Goal: Task Accomplishment & Management: Manage account settings

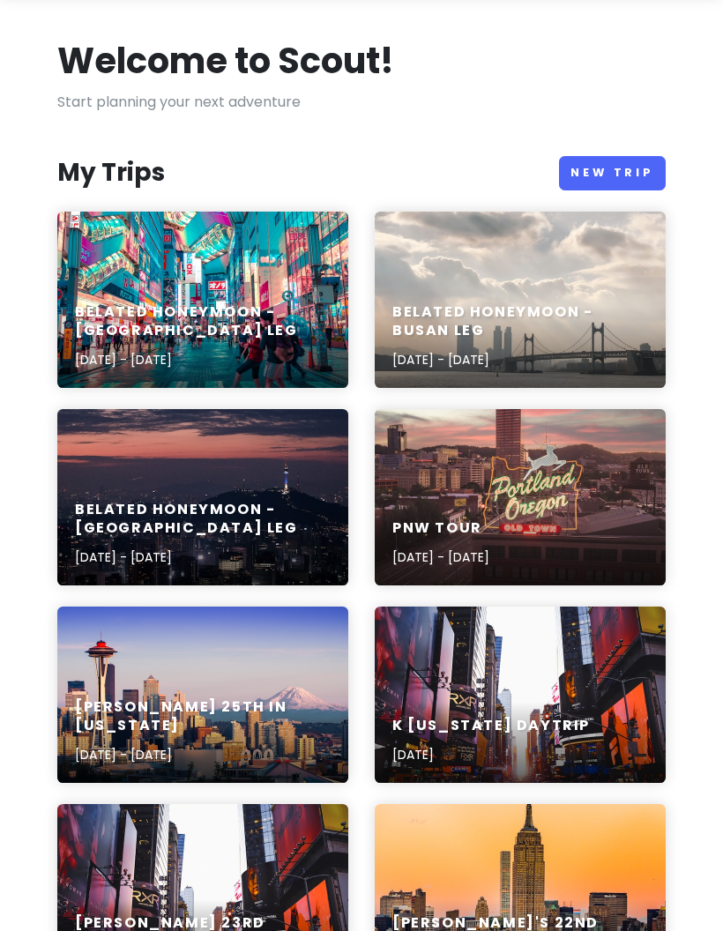
scroll to position [86, 0]
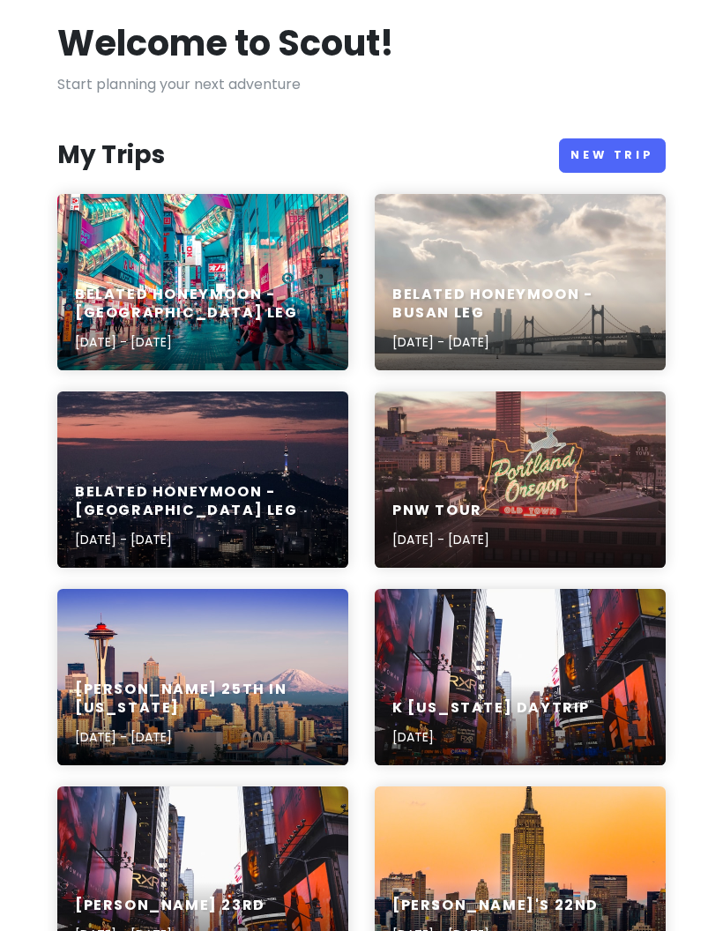
click at [110, 662] on div "Hunter's 25th in Washington Oct 19, 2025 - Oct 26, 2025" at bounding box center [202, 677] width 291 height 176
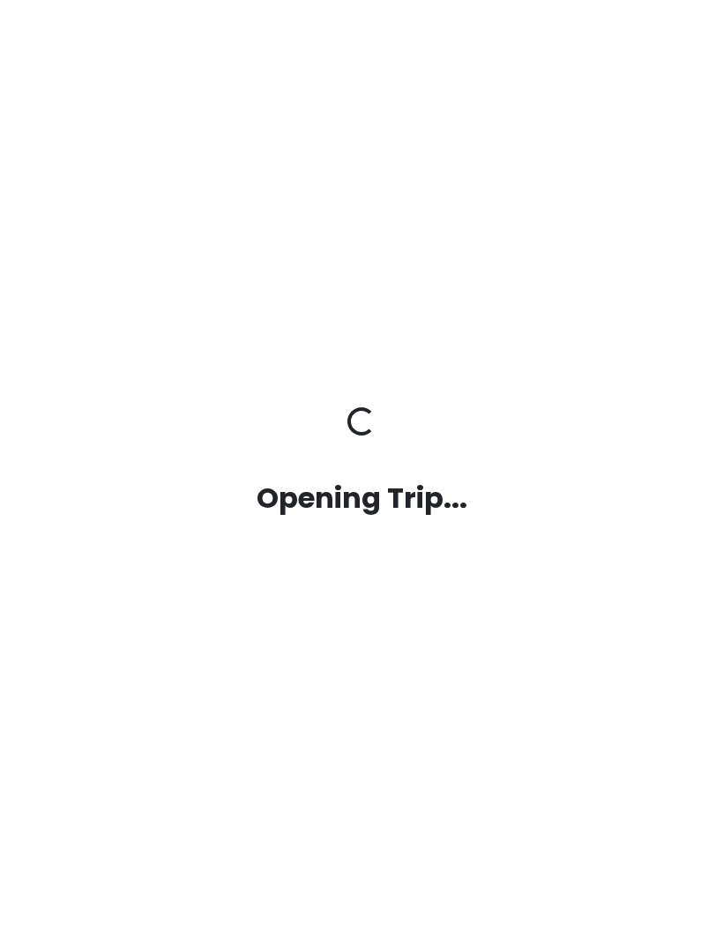
scroll to position [71, 0]
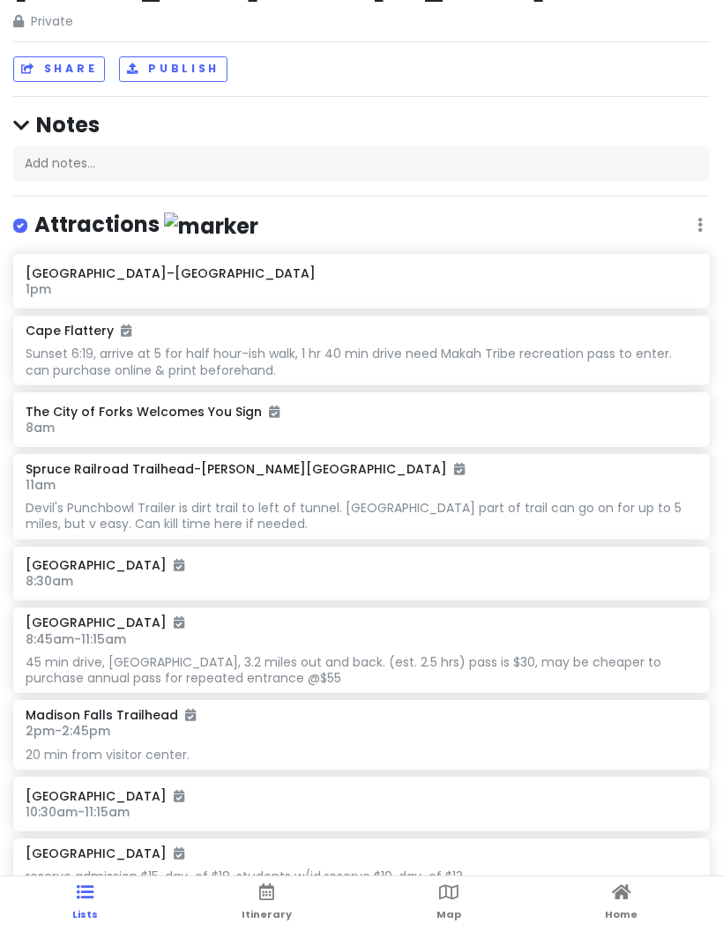
click at [254, 884] on link "Itinerary" at bounding box center [267, 904] width 50 height 55
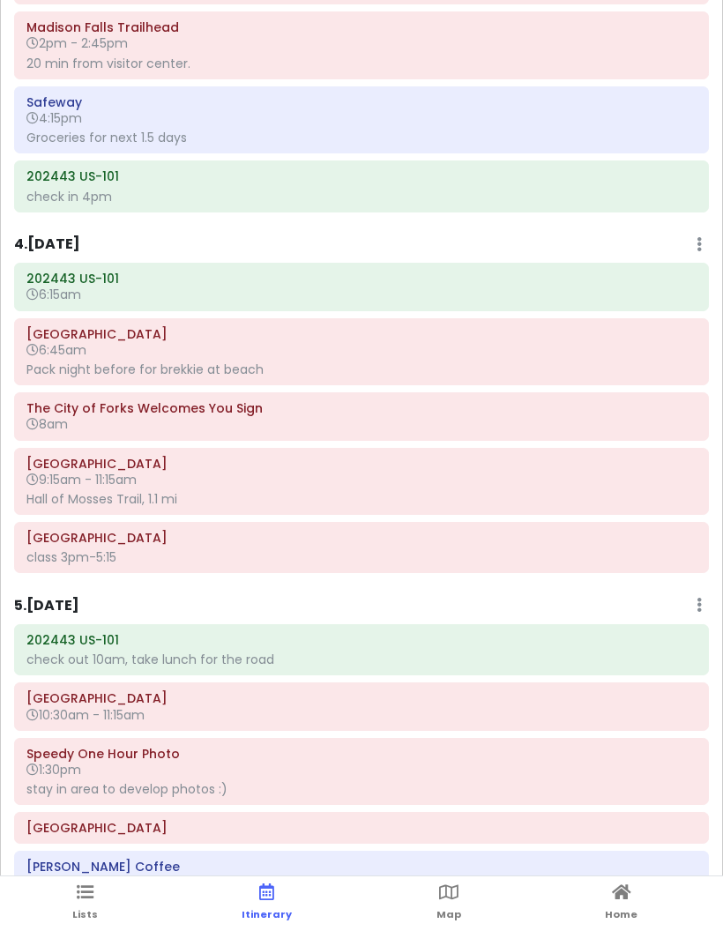
scroll to position [947, 0]
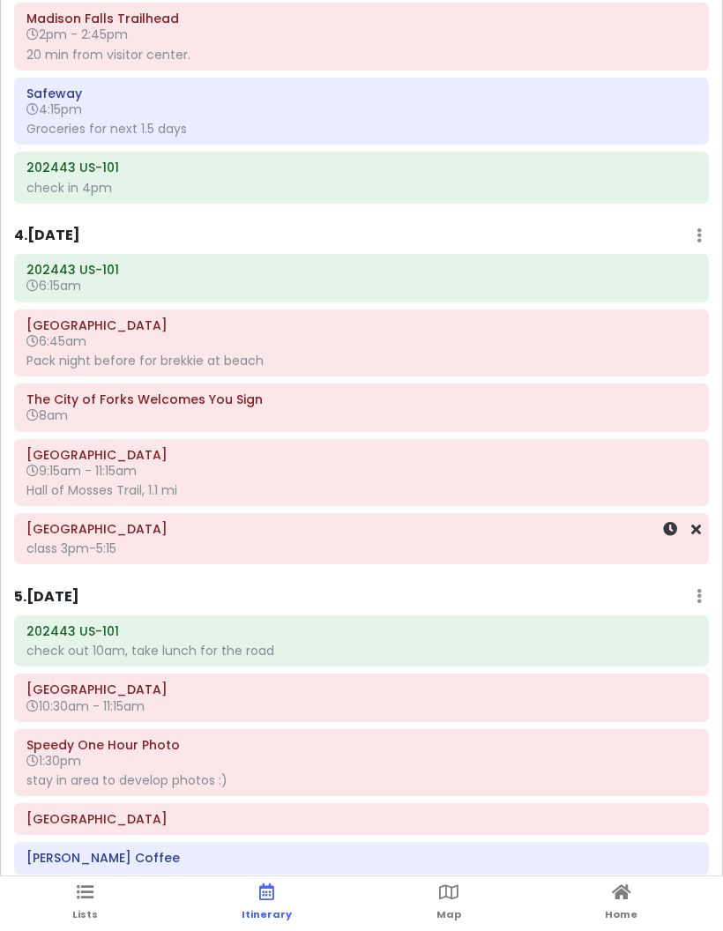
click at [691, 522] on icon at bounding box center [696, 529] width 10 height 14
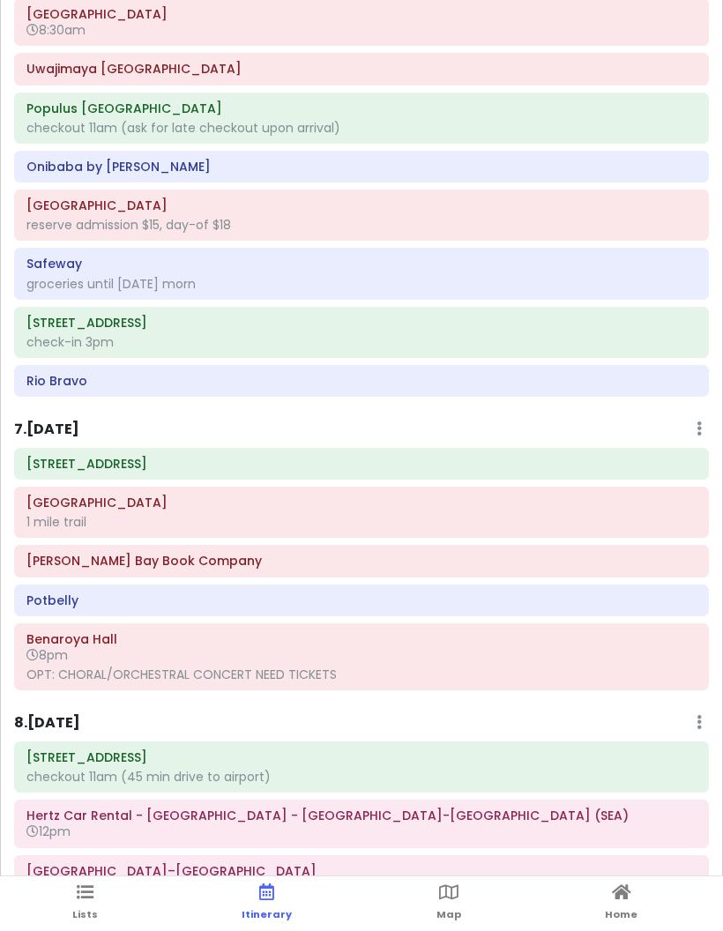
scroll to position [124, 0]
click at [696, 632] on icon at bounding box center [696, 639] width 10 height 14
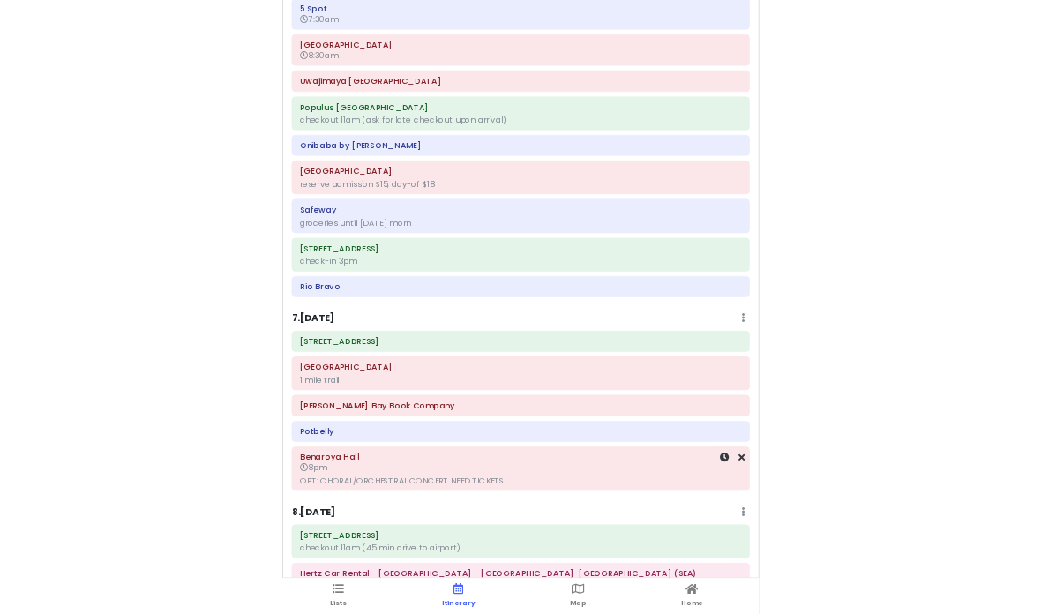
scroll to position [1938, 0]
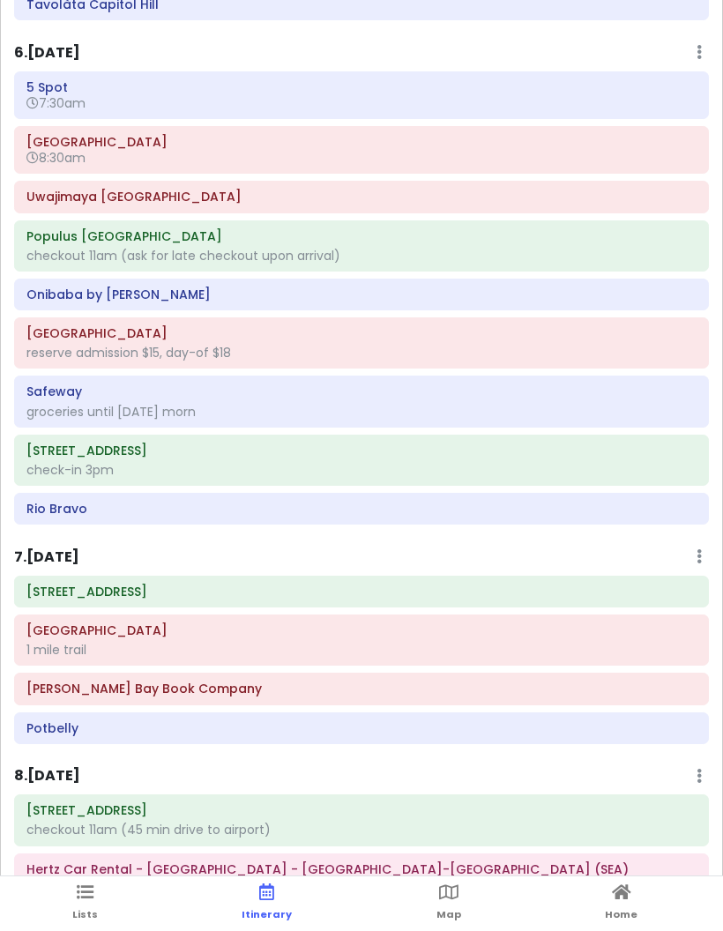
click at [108, 895] on ul "Lists Itinerary Map Home" at bounding box center [361, 904] width 723 height 55
click at [84, 903] on link "Lists" at bounding box center [85, 904] width 26 height 55
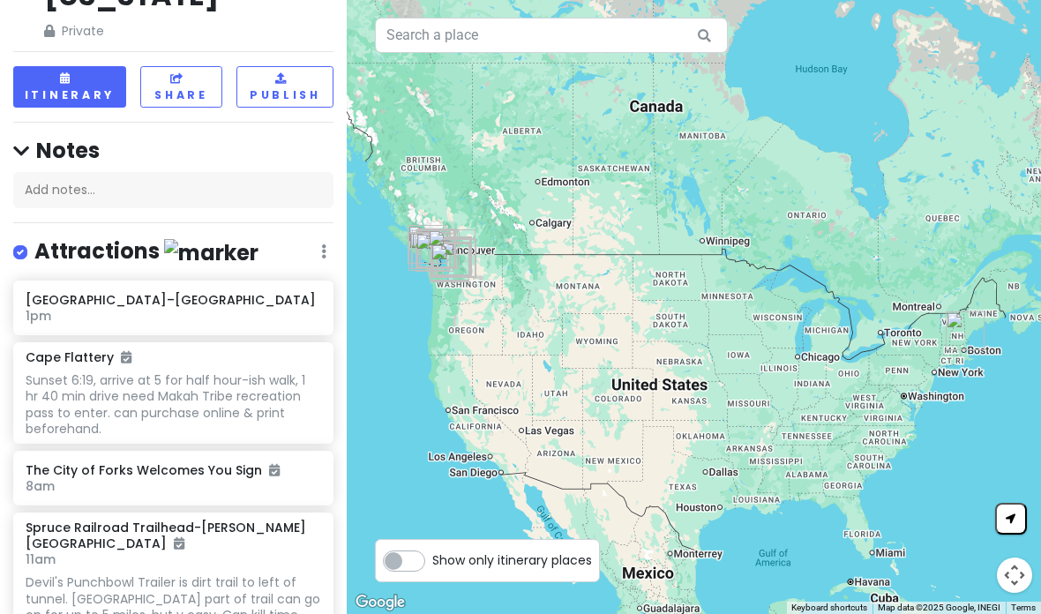
scroll to position [135, 0]
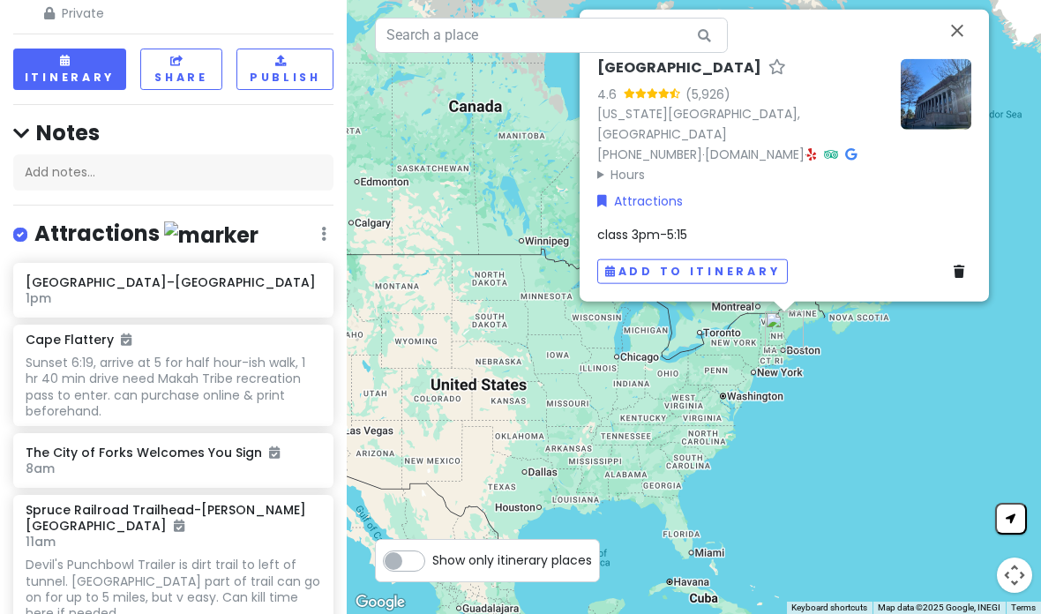
click at [722, 278] on icon at bounding box center [958, 271] width 11 height 12
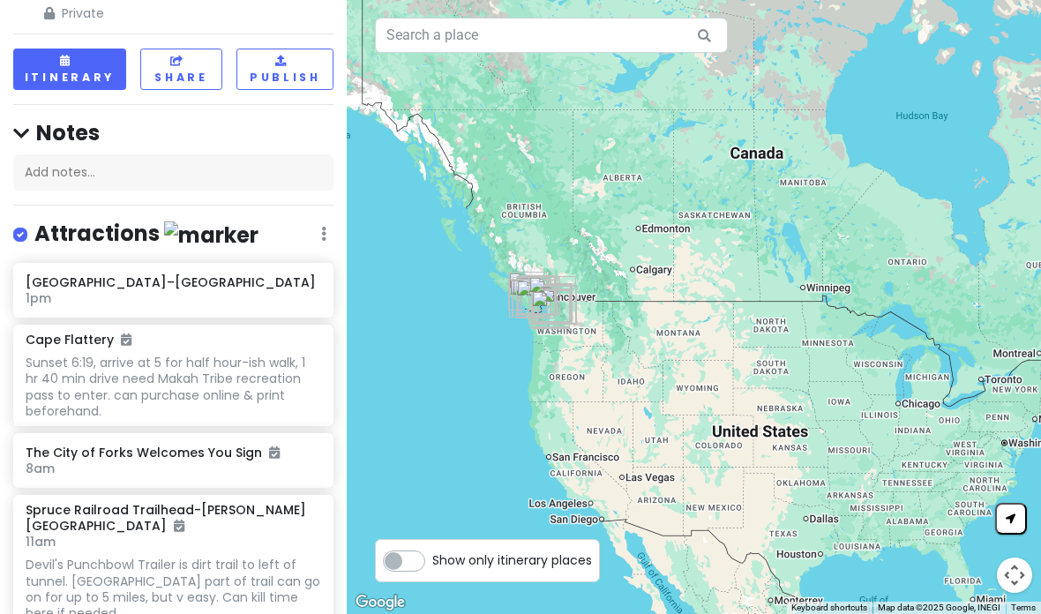
click at [49, 49] on button "Itinerary" at bounding box center [69, 69] width 113 height 41
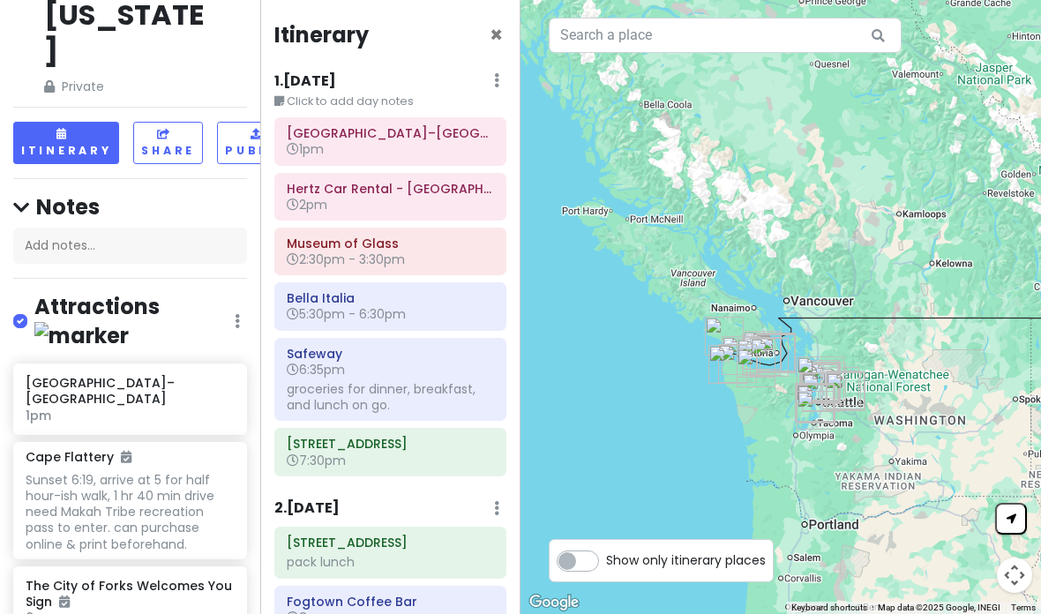
click at [403, 80] on div "1 . Sun 10/19 Edit Day Notes Delete Day" at bounding box center [390, 85] width 232 height 30
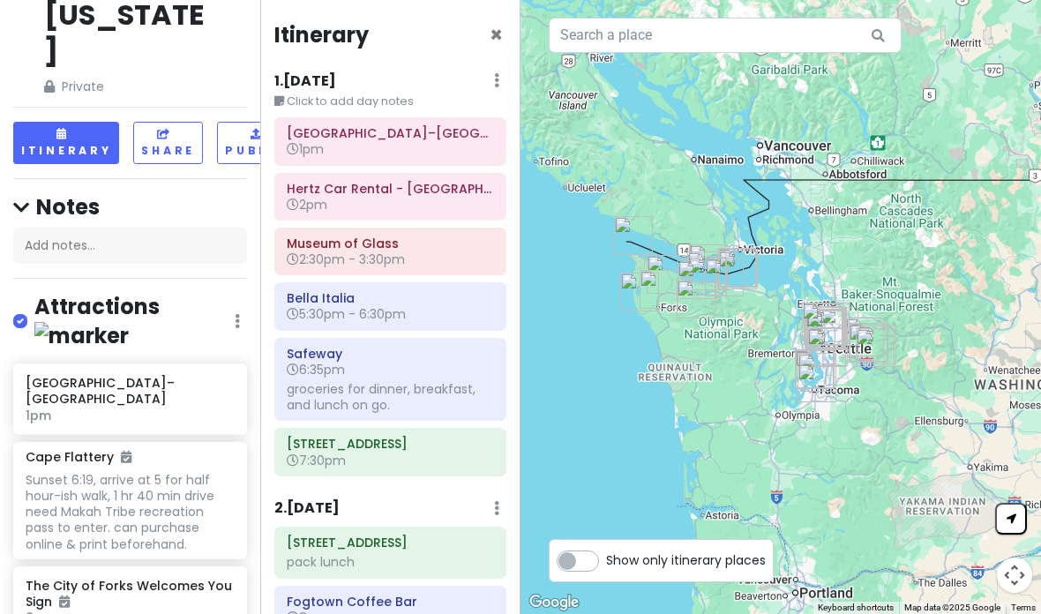
click at [402, 93] on small "Click to add day notes" at bounding box center [390, 102] width 232 height 18
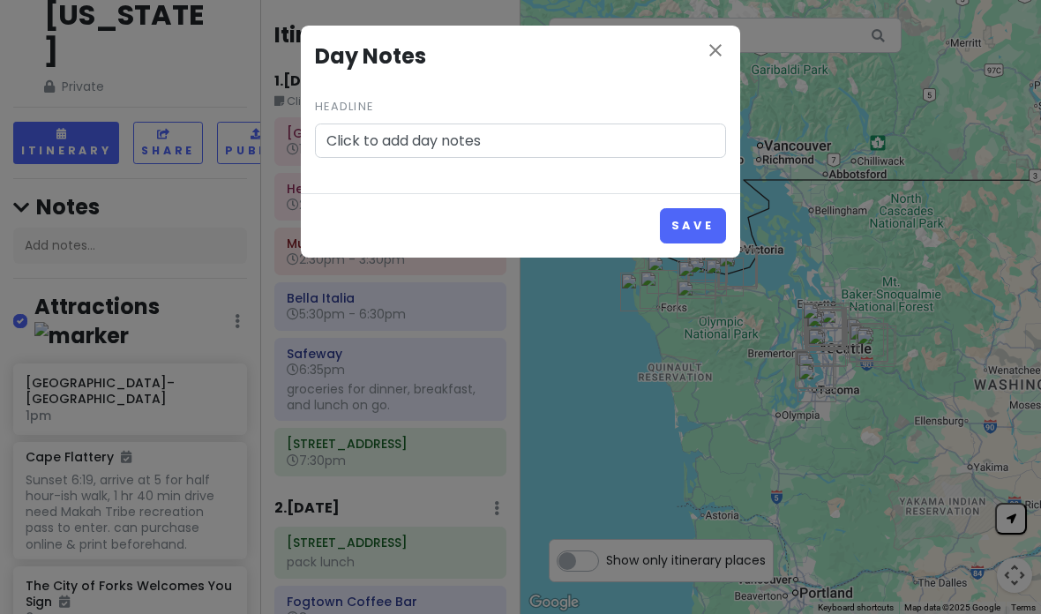
click at [706, 43] on icon "close" at bounding box center [715, 50] width 21 height 21
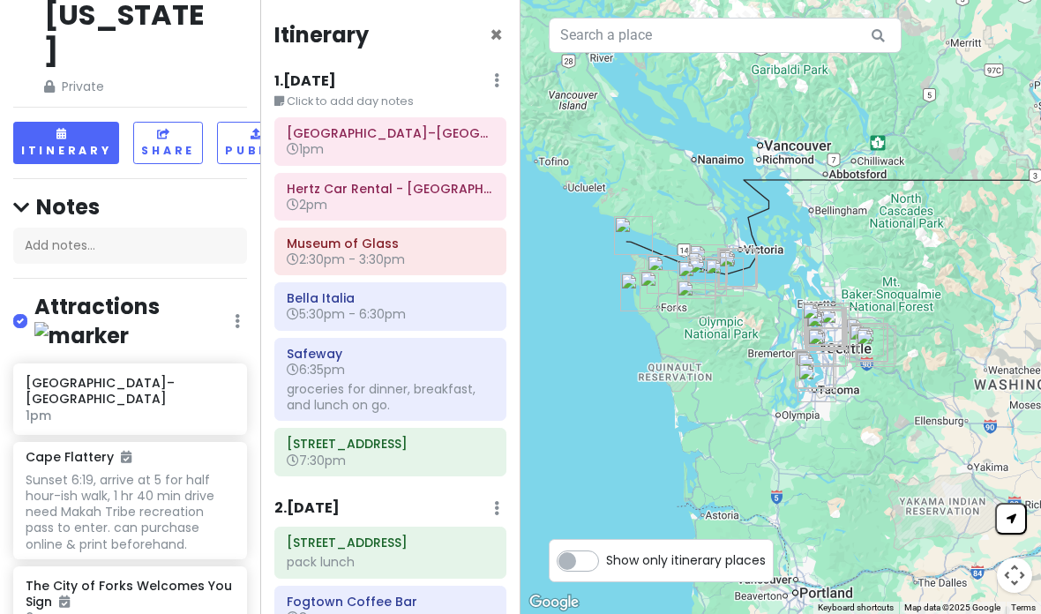
click at [335, 84] on h6 "1 . Sun 10/19" at bounding box center [305, 81] width 62 height 19
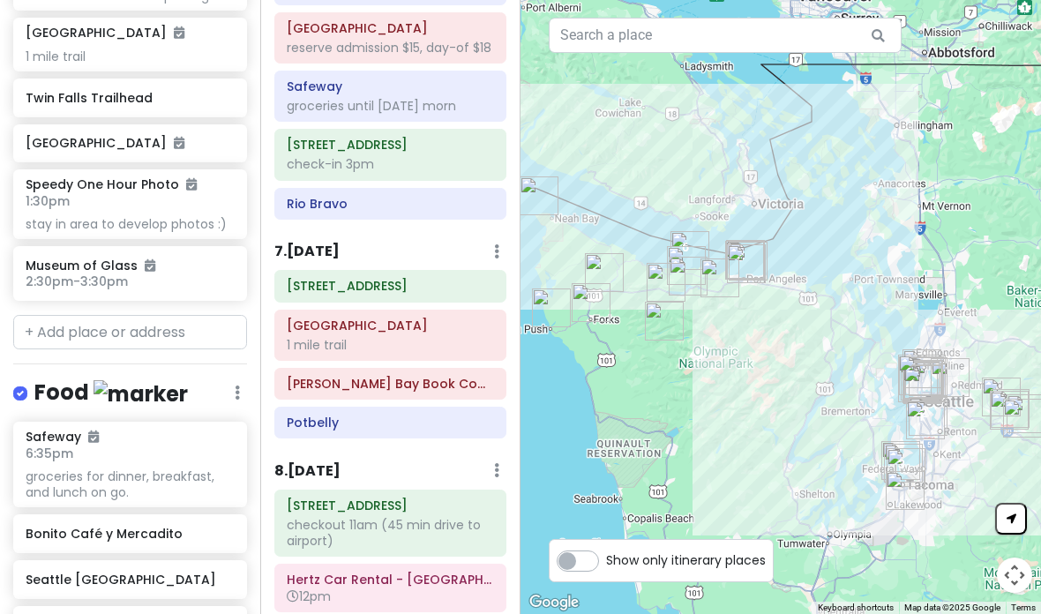
scroll to position [2371, 0]
click at [340, 243] on h6 "7 . [DATE]" at bounding box center [306, 252] width 65 height 19
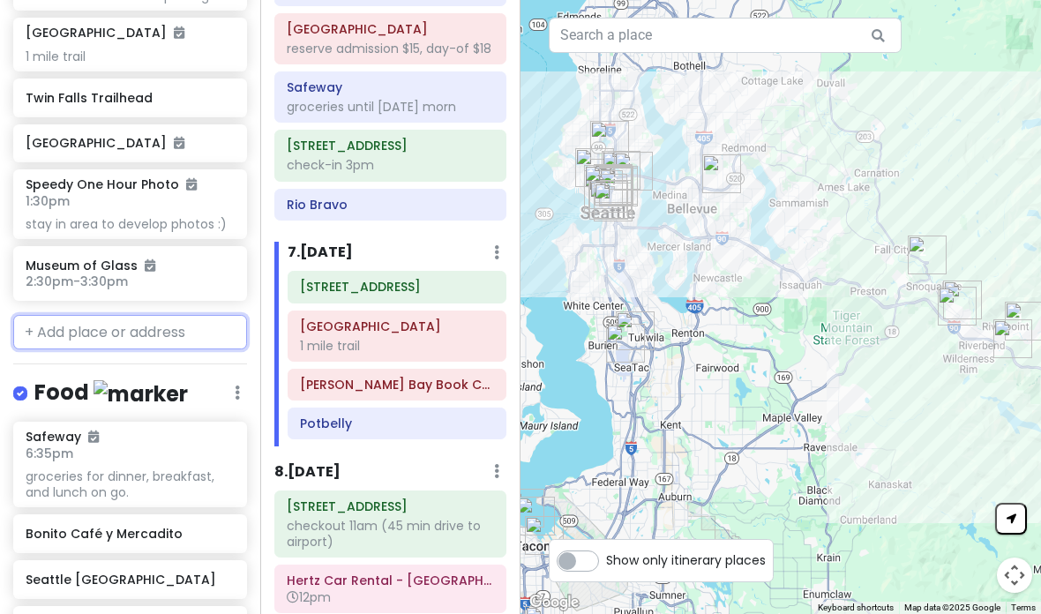
click at [194, 315] on input "text" at bounding box center [130, 332] width 234 height 35
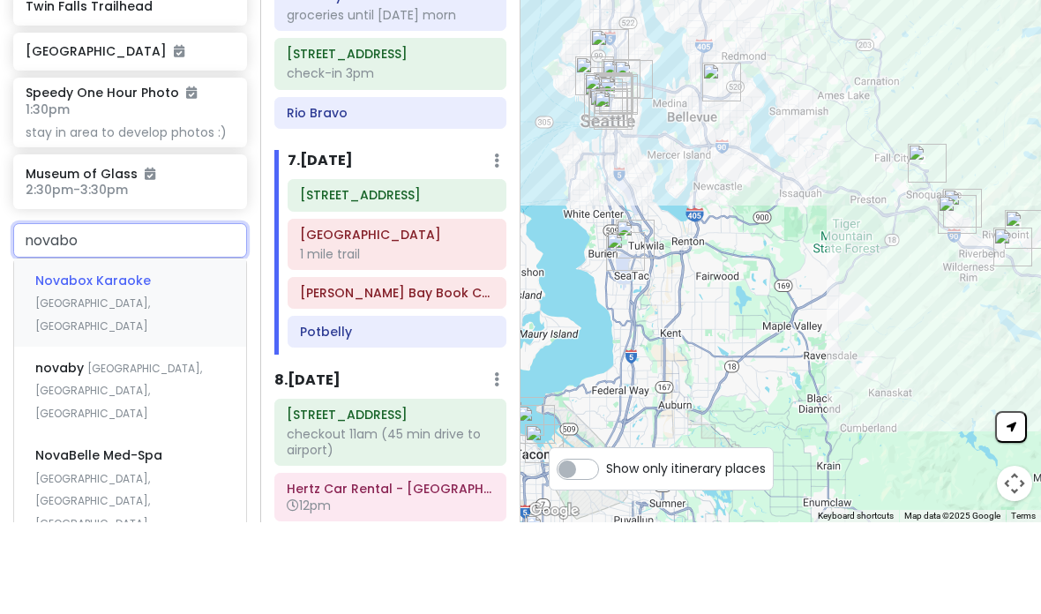
type input "novabox"
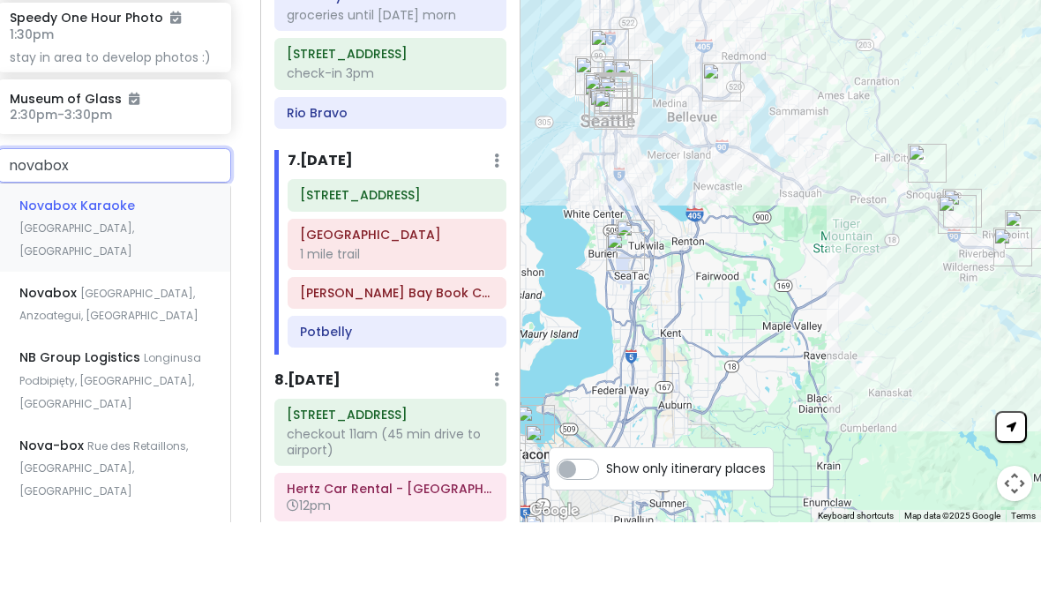
scroll to position [2032, 2]
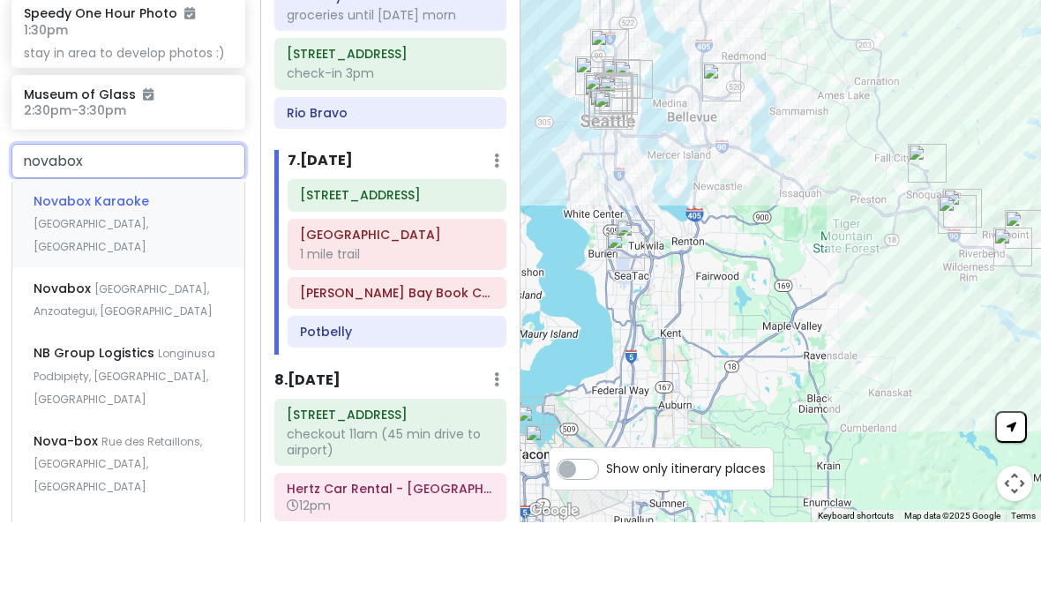
click at [71, 271] on div "Novabox Karaoke University Way Northeast, Seattle, WA, USA" at bounding box center [128, 314] width 232 height 87
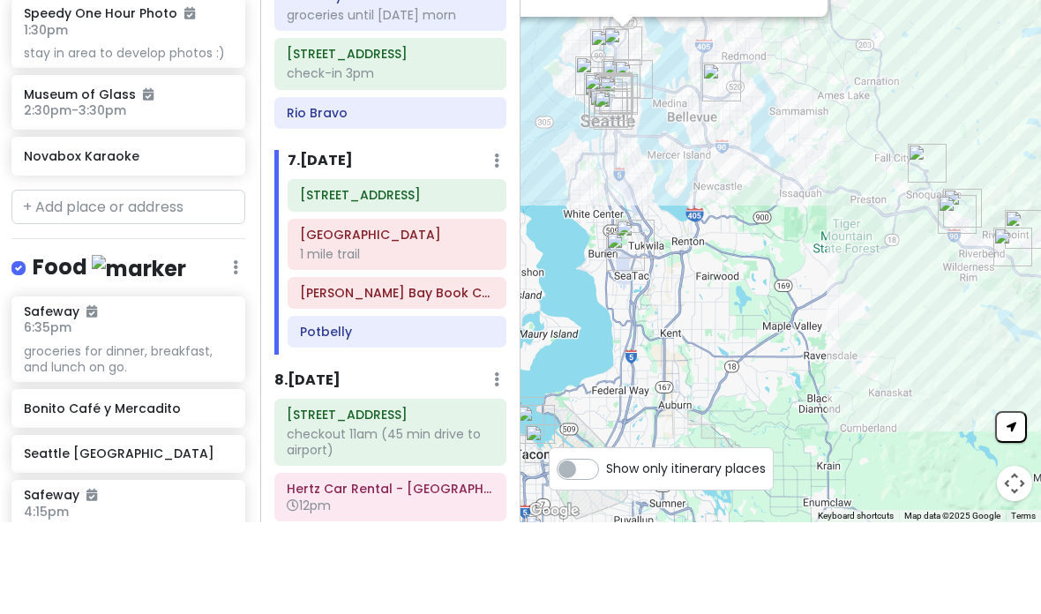
scroll to position [71, 0]
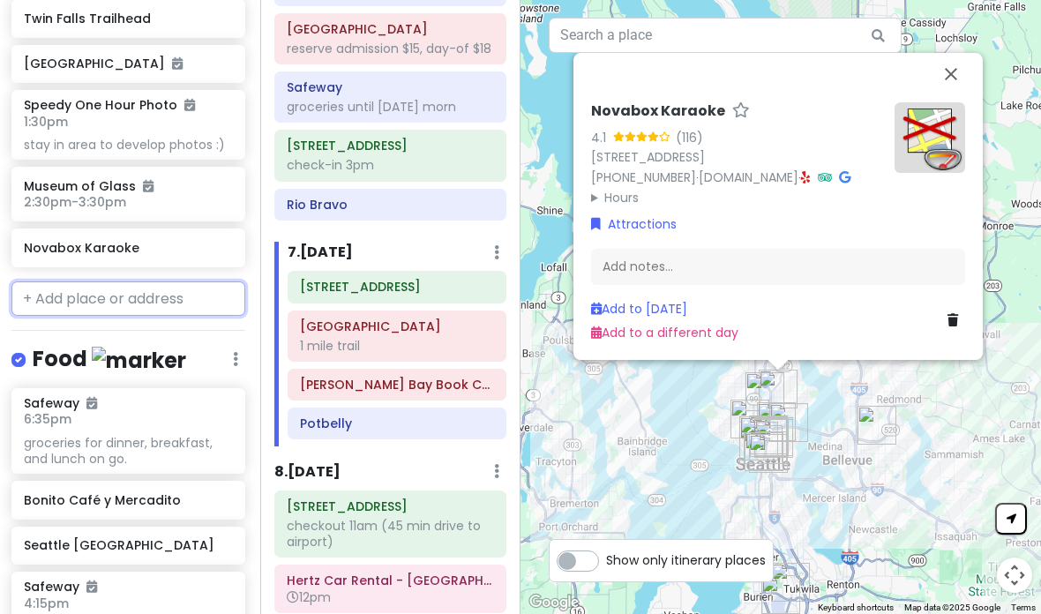
click at [77, 281] on input "text" at bounding box center [128, 298] width 234 height 35
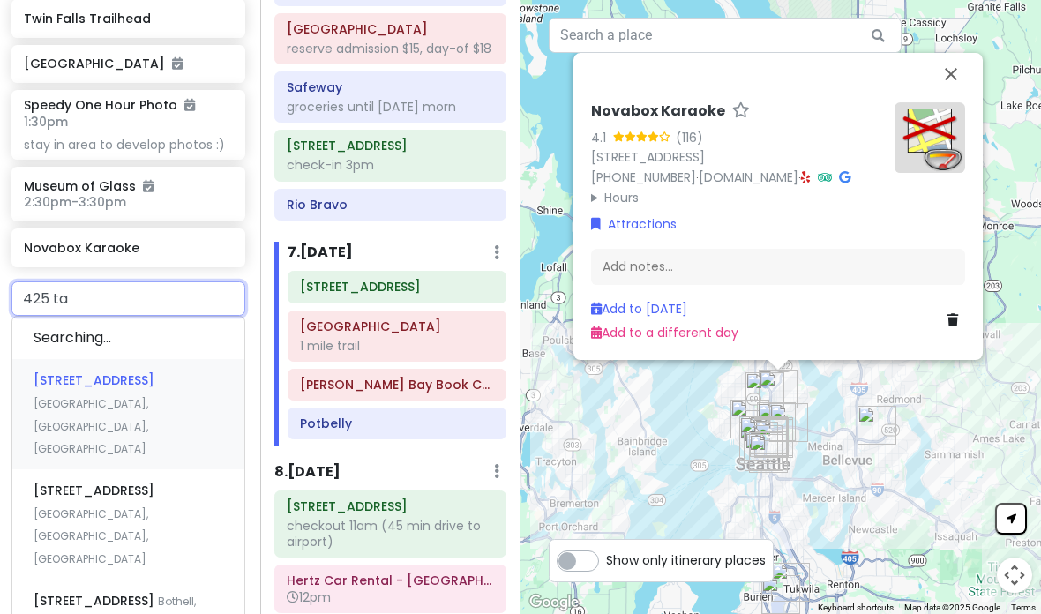
type input "425 tas"
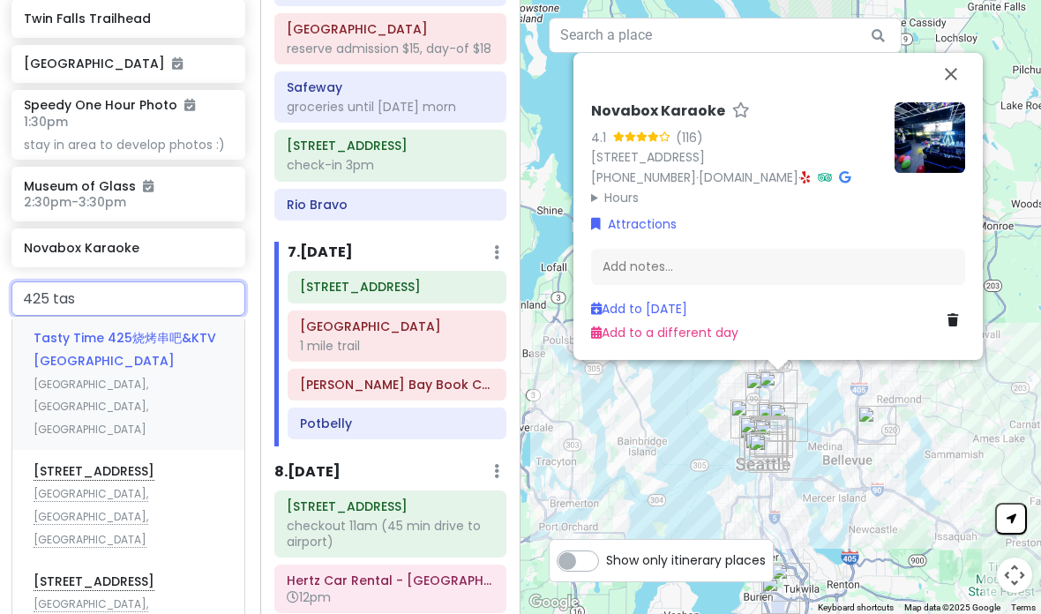
click at [89, 329] on span "Tasty Time 425烧烤串吧&KTV [GEOGRAPHIC_DATA]" at bounding box center [125, 349] width 183 height 41
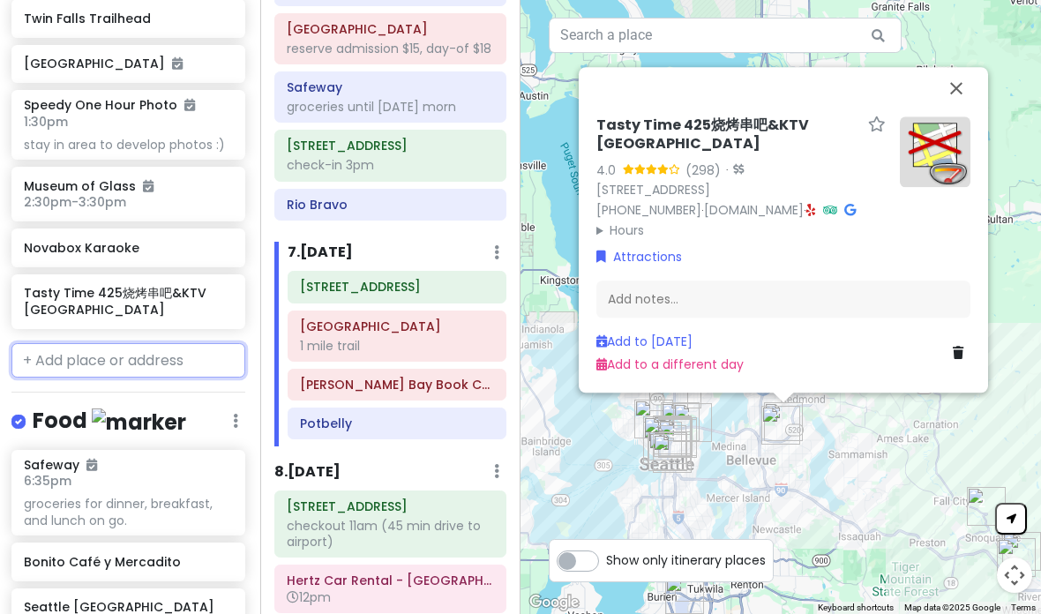
click at [70, 343] on input "text" at bounding box center [128, 360] width 234 height 35
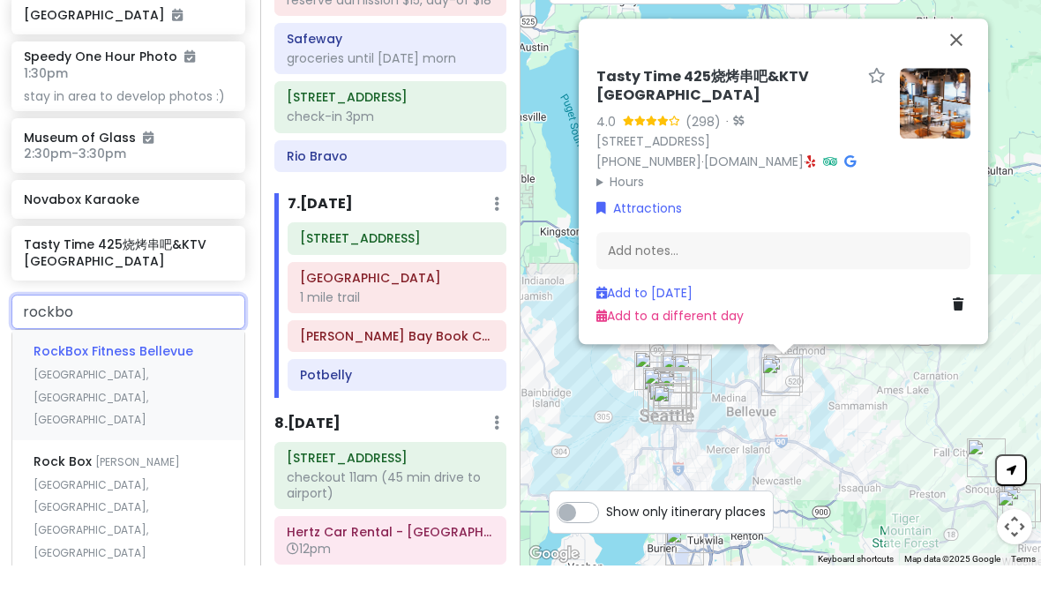
type input "rockbox"
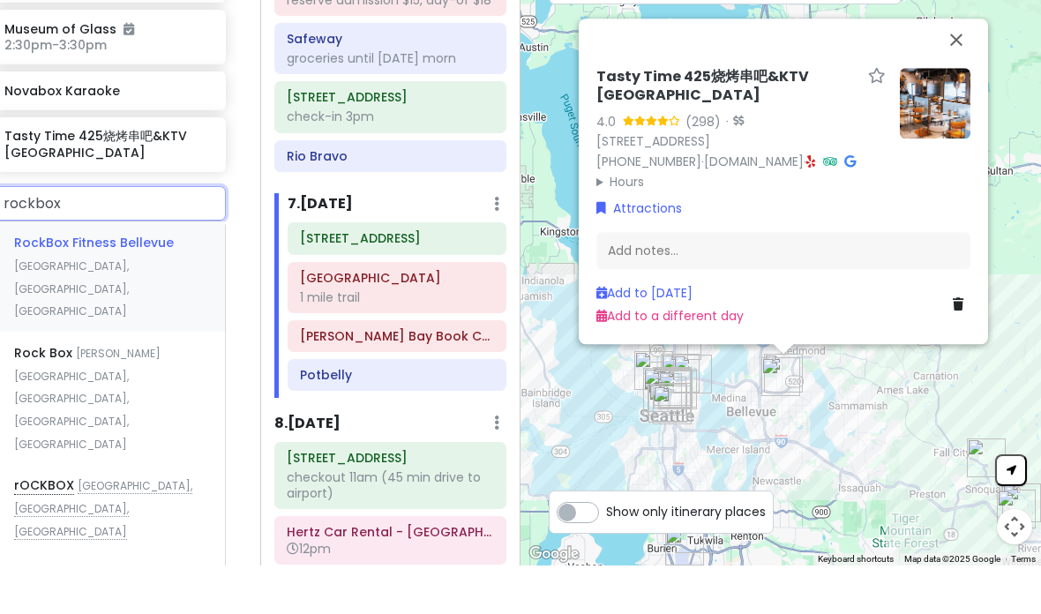
scroll to position [2152, 0]
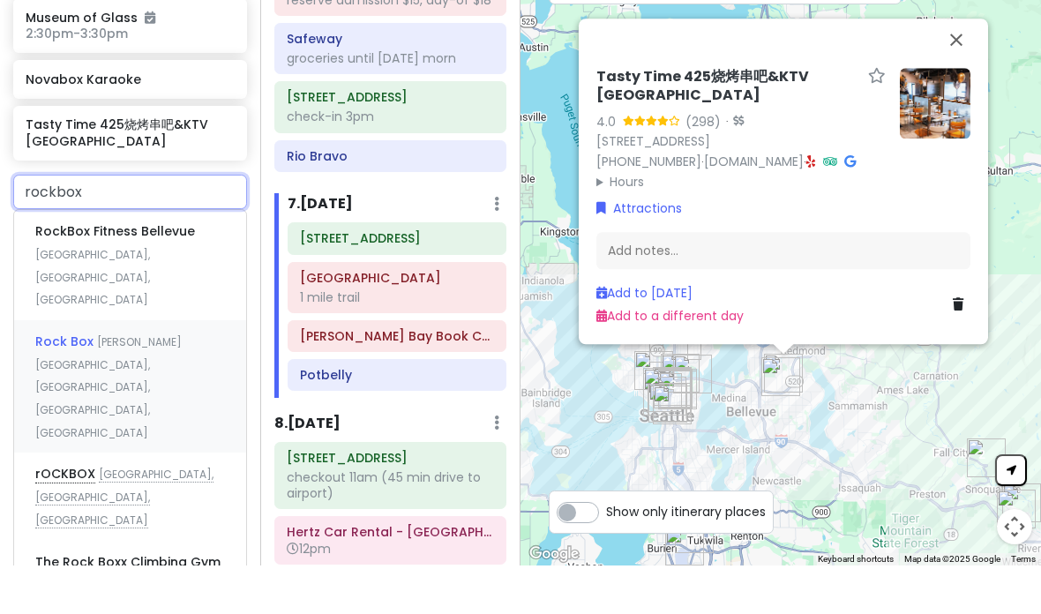
click at [83, 369] on div "Rock Box Nagle Place, Seattle, WA, USA" at bounding box center [130, 435] width 232 height 132
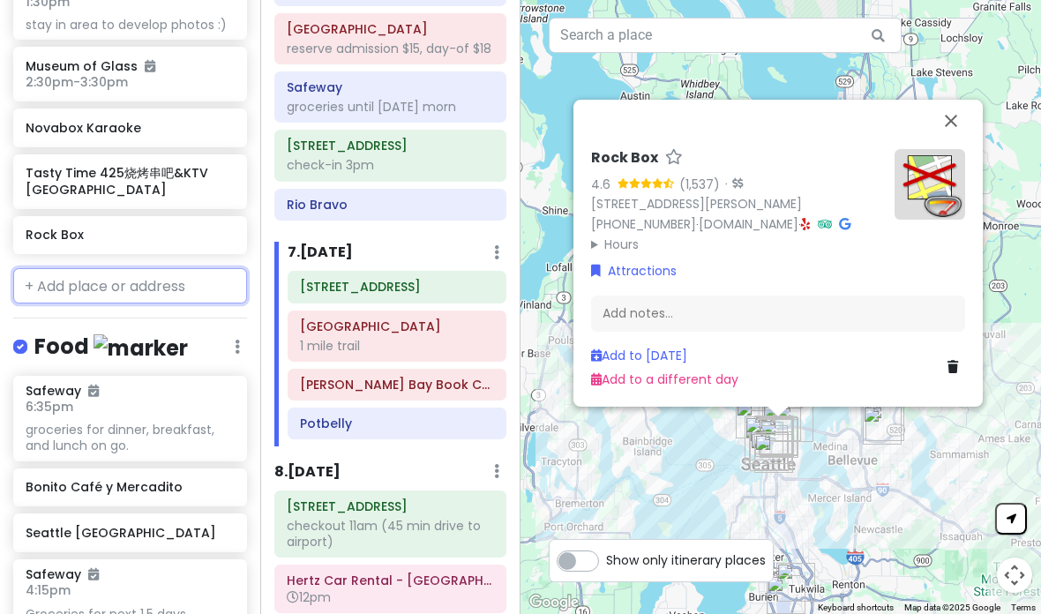
click at [74, 268] on input "text" at bounding box center [130, 285] width 234 height 35
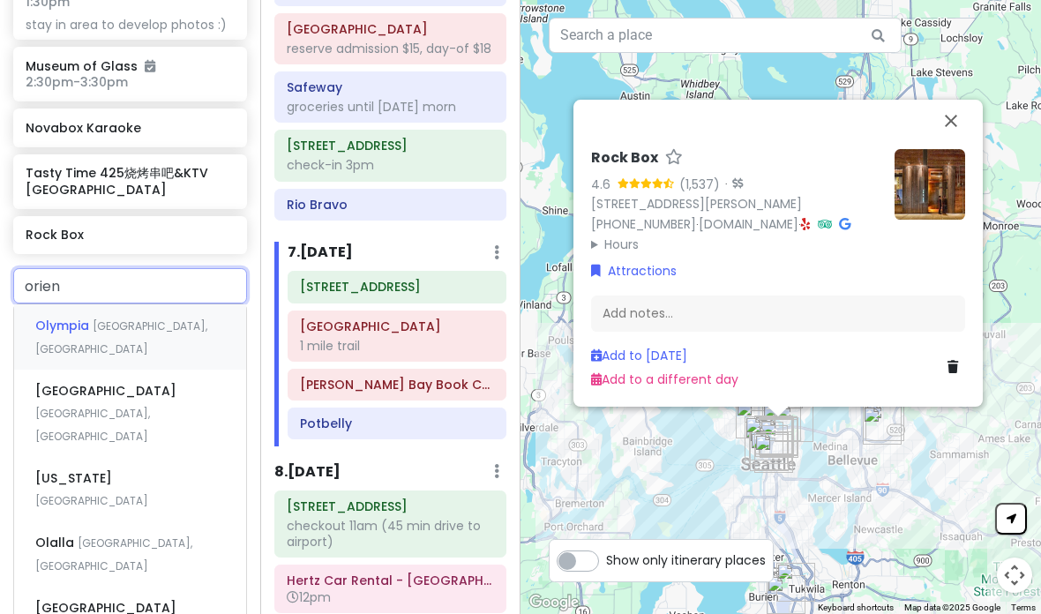
type input "orient"
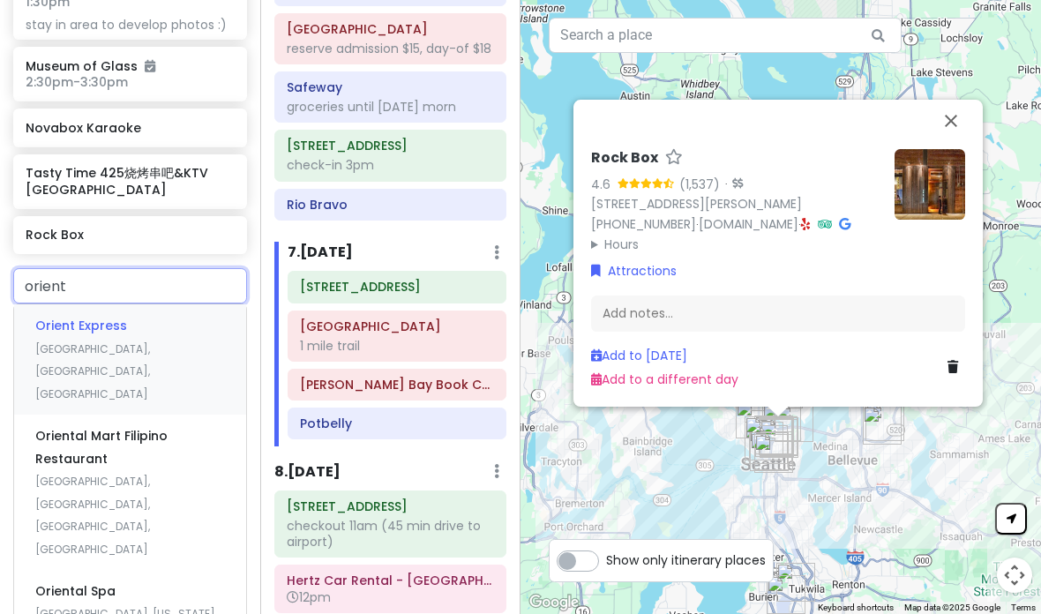
click at [143, 341] on span "4th Avenue South, Seattle, WA, USA" at bounding box center [92, 371] width 115 height 60
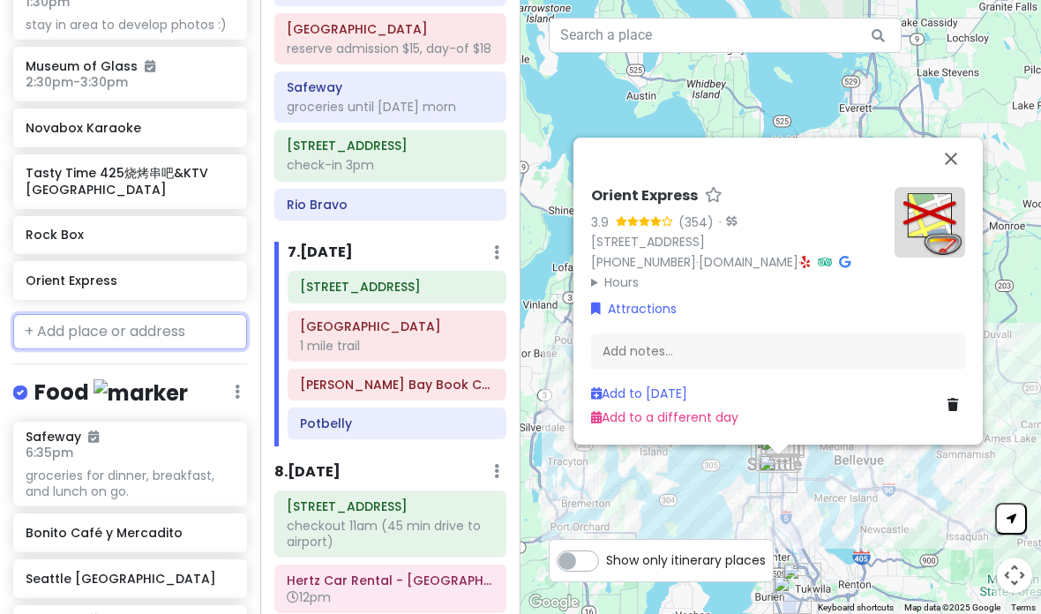
click at [112, 314] on input "text" at bounding box center [130, 331] width 234 height 35
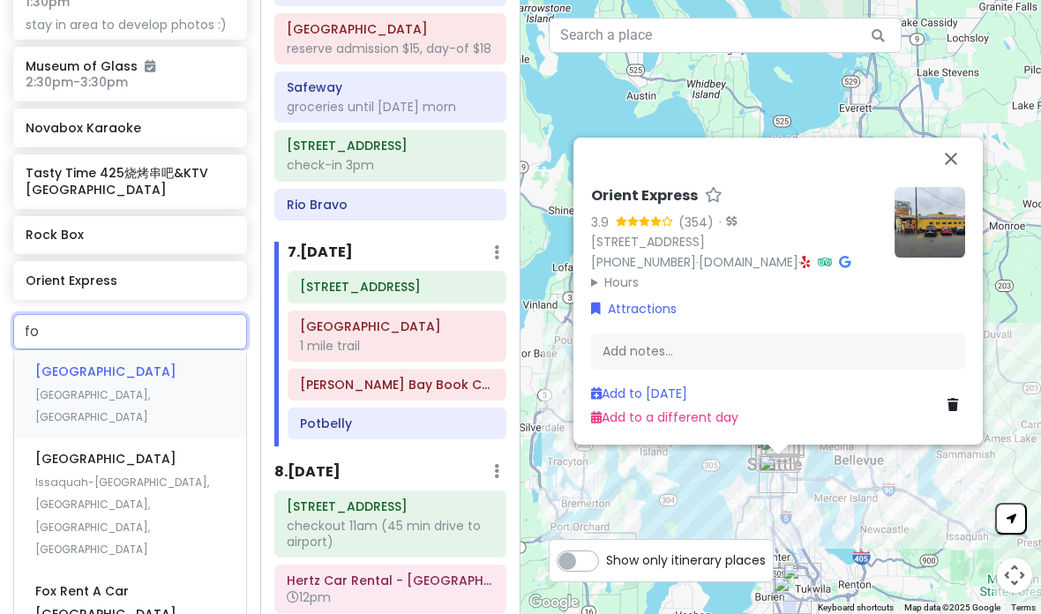
type input "f"
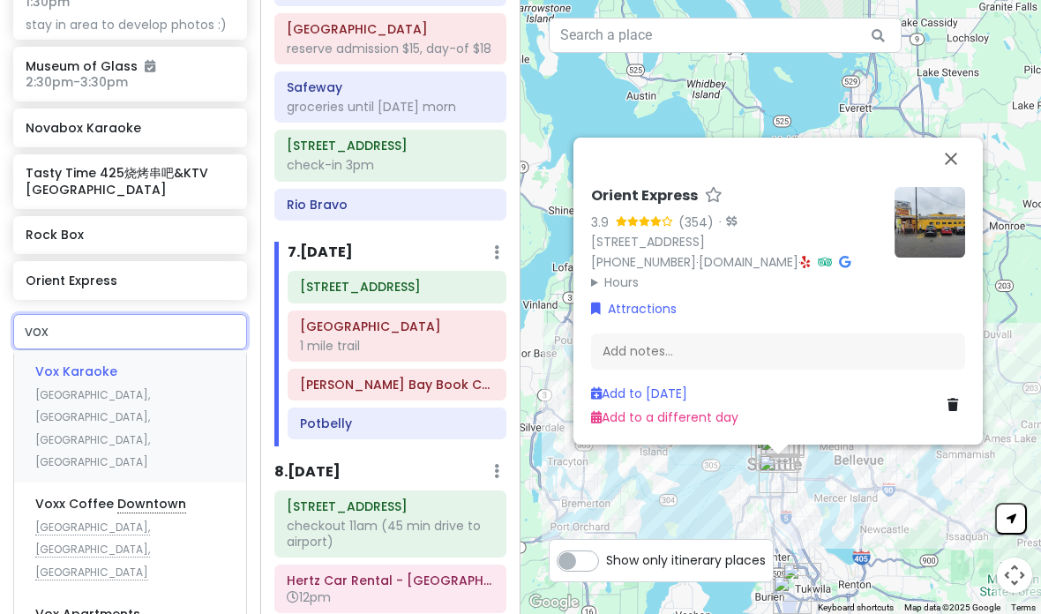
type input "vox"
click at [95, 362] on span "Vox Karaoke" at bounding box center [76, 371] width 82 height 18
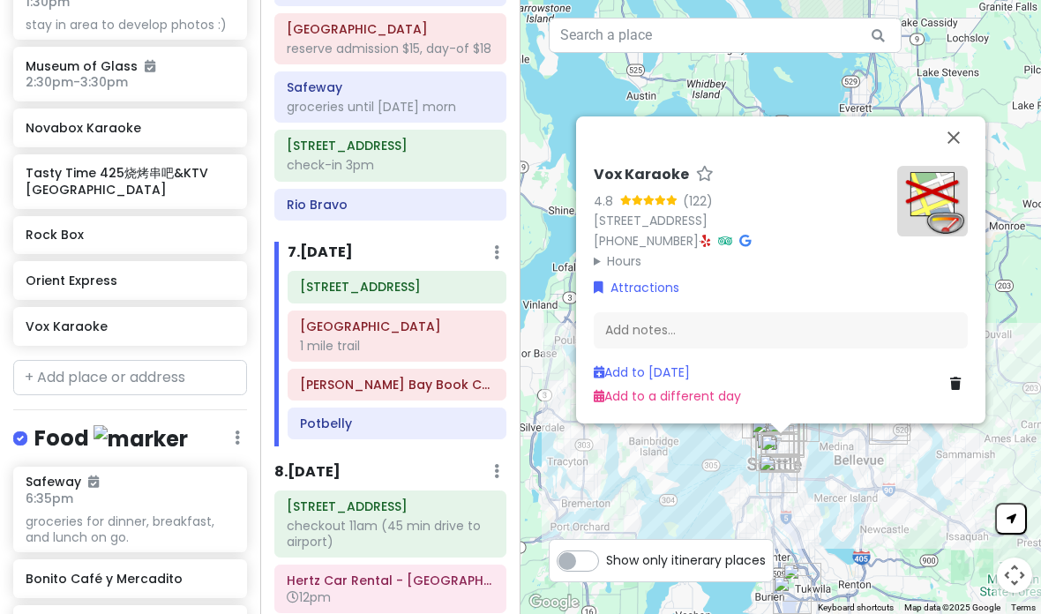
click at [722, 116] on button "Close" at bounding box center [953, 137] width 42 height 42
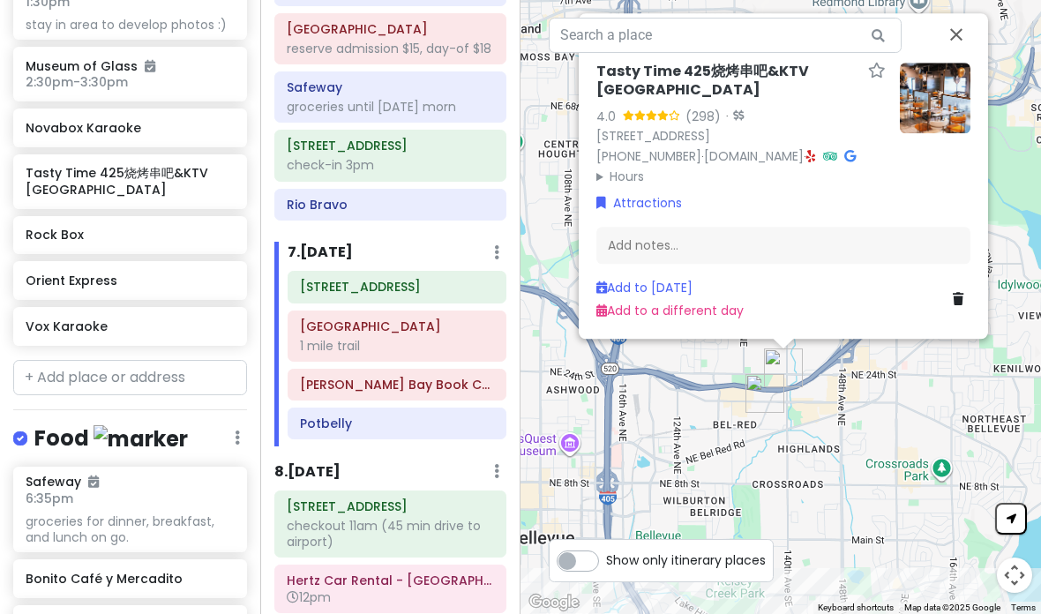
click at [722, 147] on link "[DOMAIN_NAME]" at bounding box center [754, 156] width 100 height 18
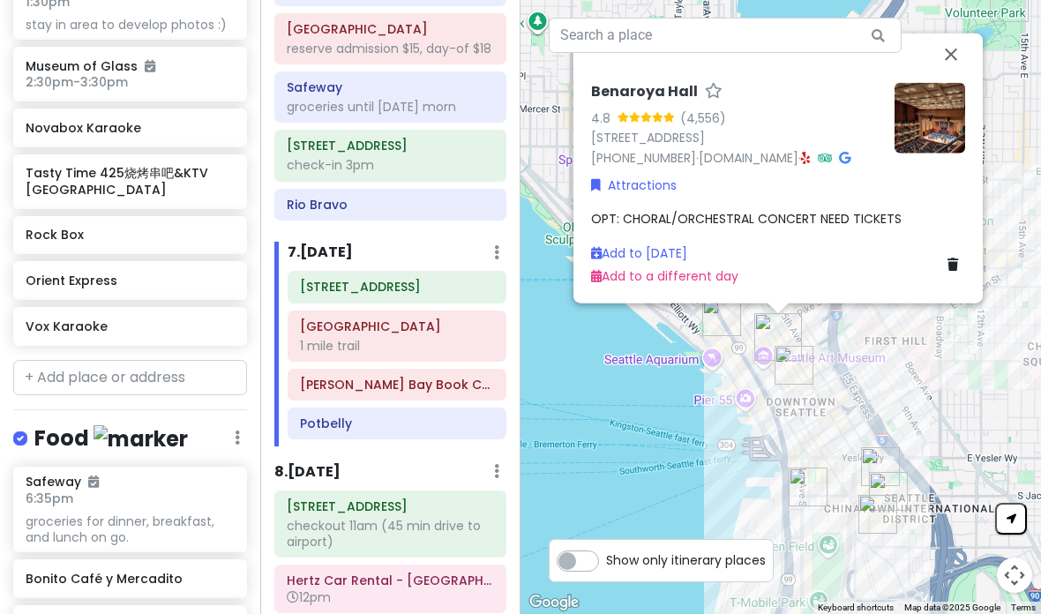
click at [722, 243] on div "Add to Sat 10/25 Add to a different day" at bounding box center [778, 264] width 374 height 43
click at [722, 258] on icon at bounding box center [952, 264] width 11 height 12
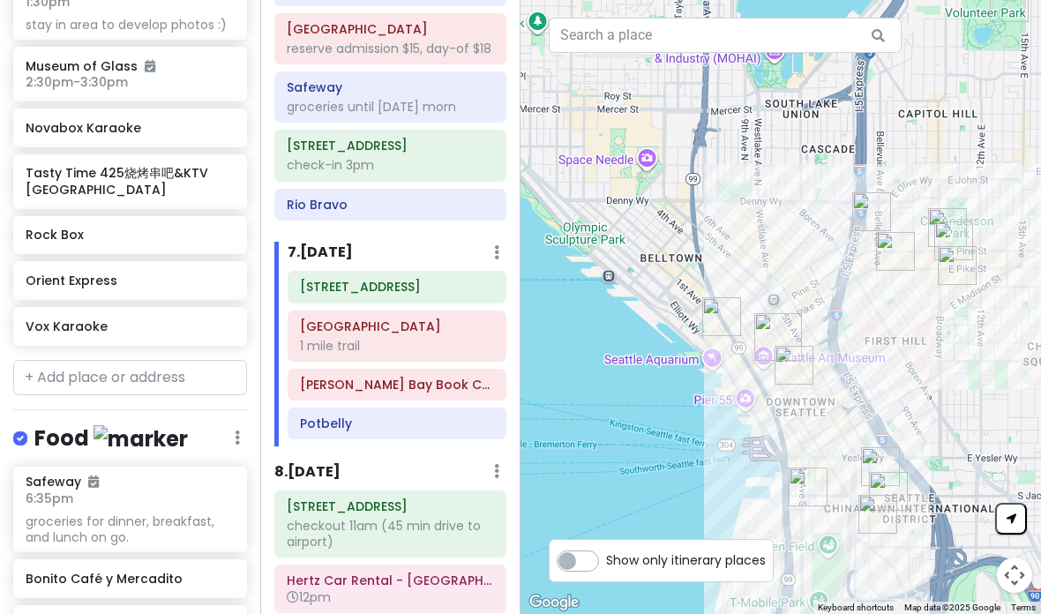
scroll to position [0, 0]
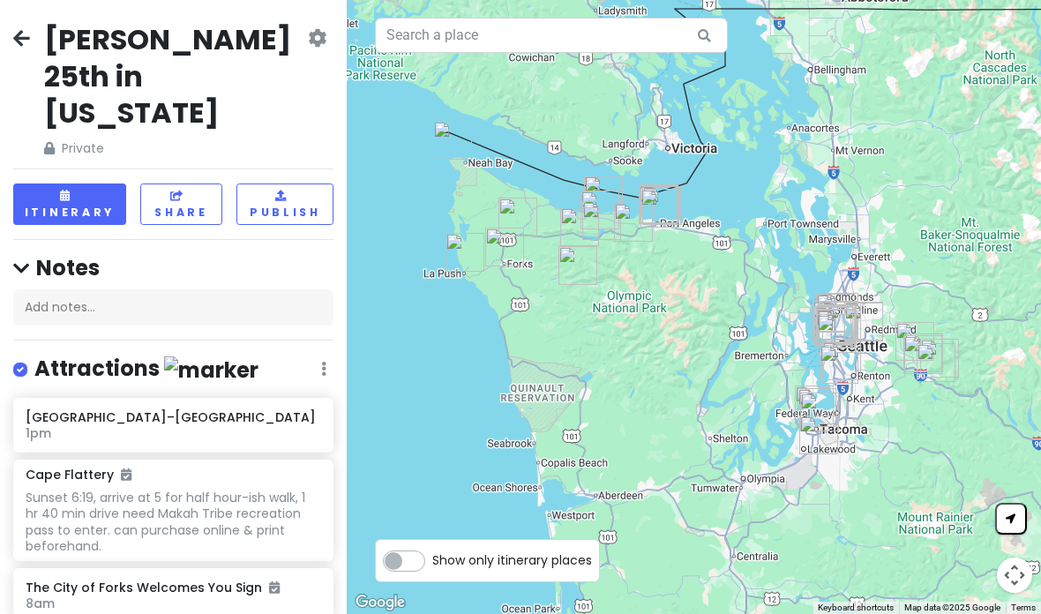
click at [84, 183] on button "Itinerary" at bounding box center [69, 203] width 113 height 41
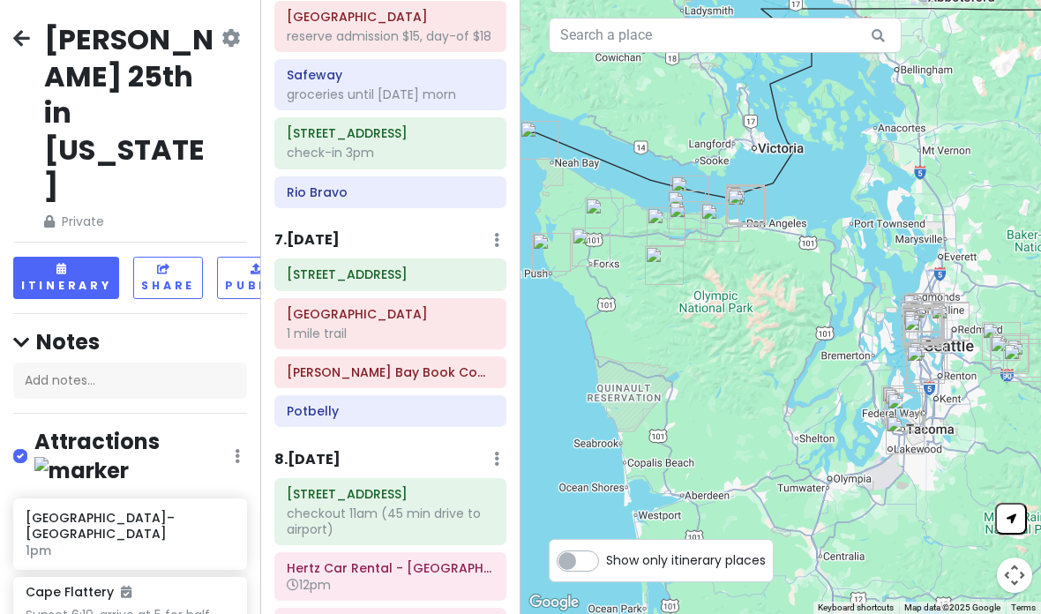
scroll to position [2382, 0]
click at [340, 232] on h6 "7 . [DATE]" at bounding box center [306, 241] width 65 height 19
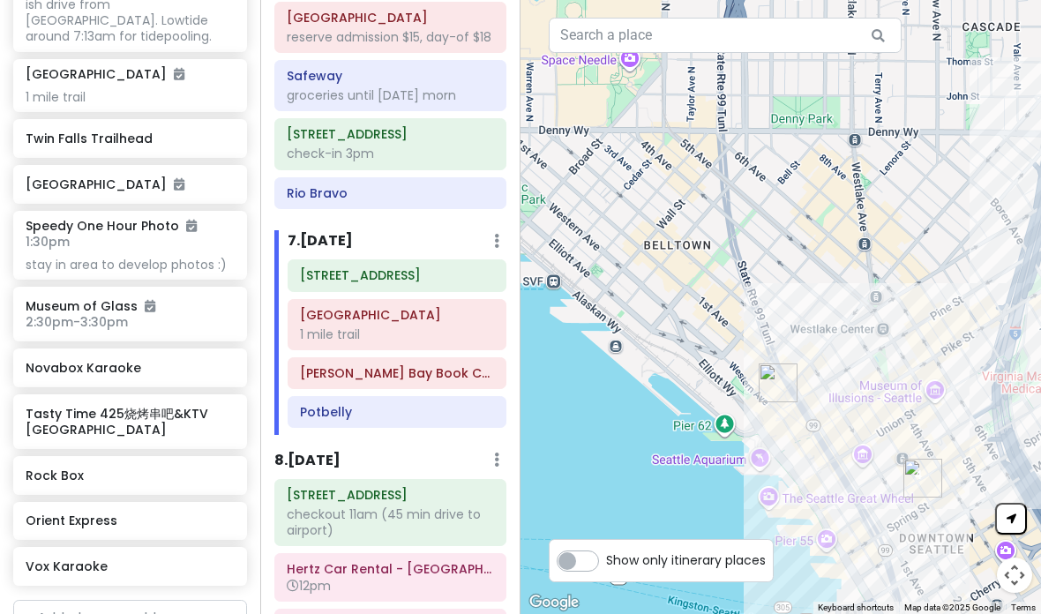
scroll to position [1823, 0]
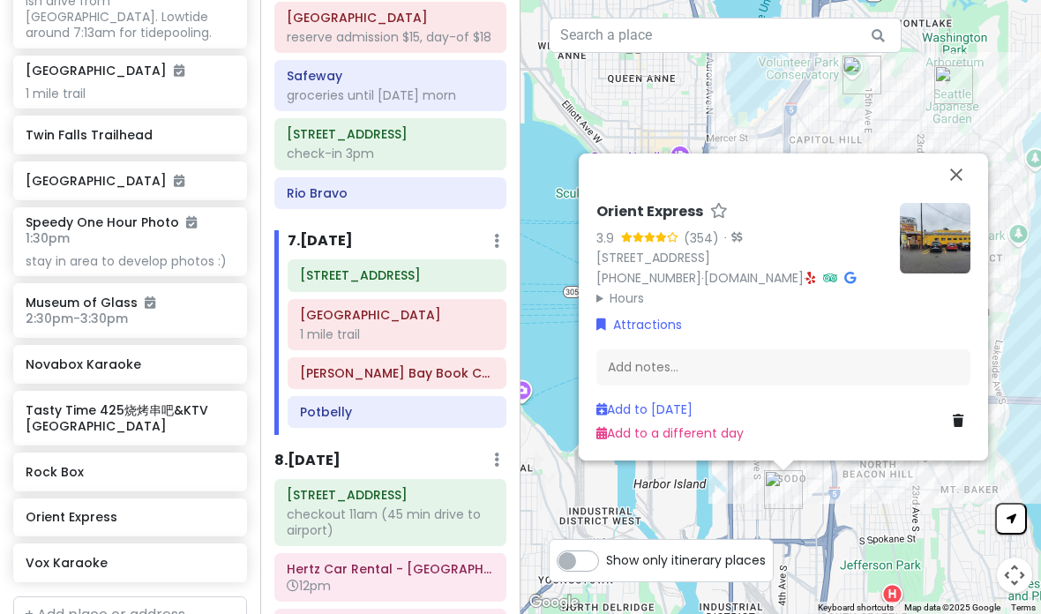
click at [956, 427] on icon at bounding box center [957, 420] width 11 height 12
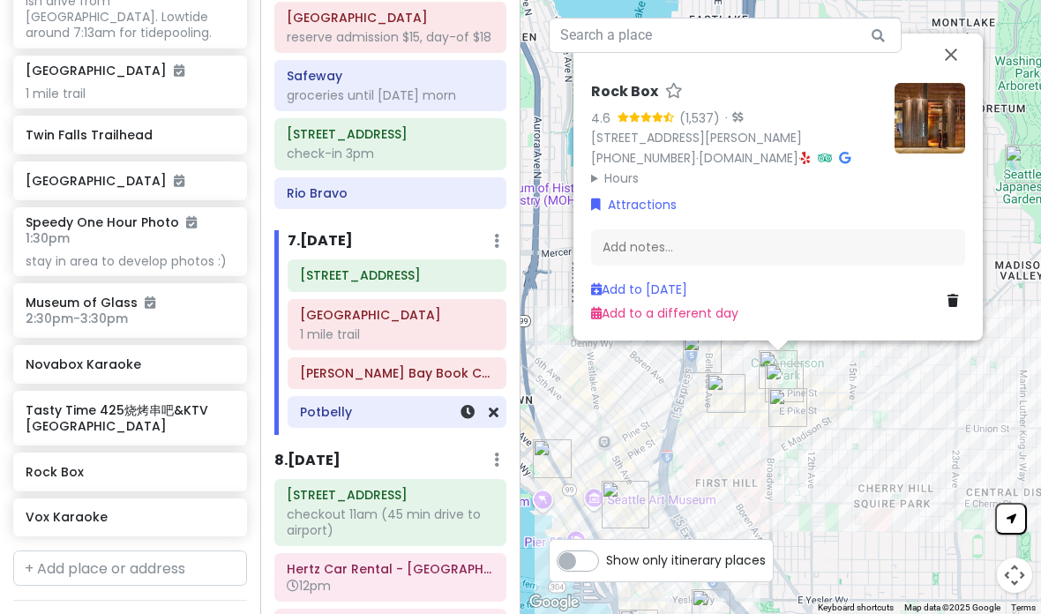
click at [496, 405] on icon at bounding box center [494, 412] width 10 height 14
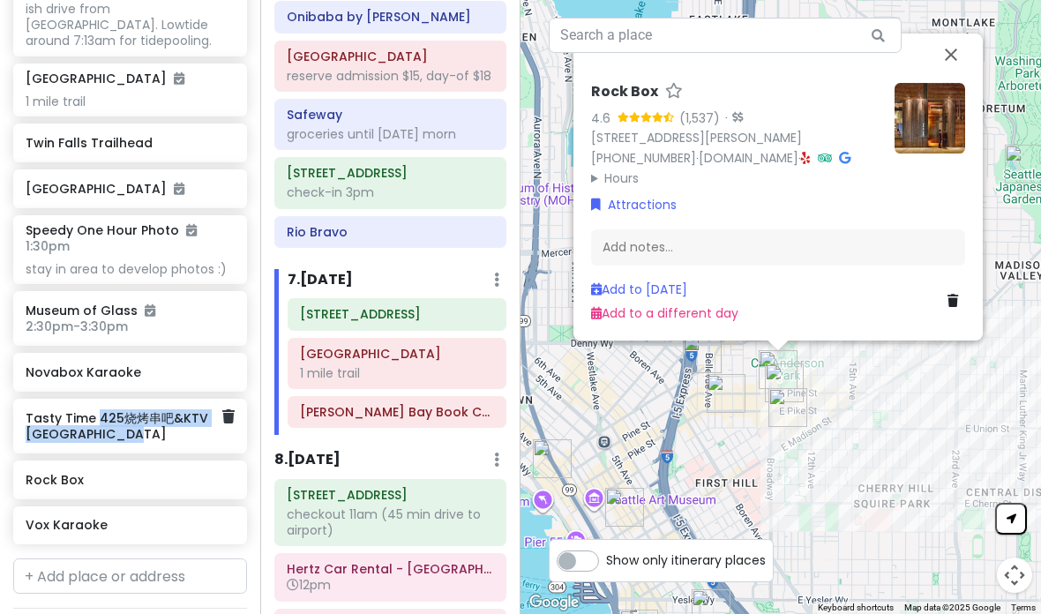
scroll to position [1815, 0]
click at [494, 273] on icon at bounding box center [496, 280] width 5 height 14
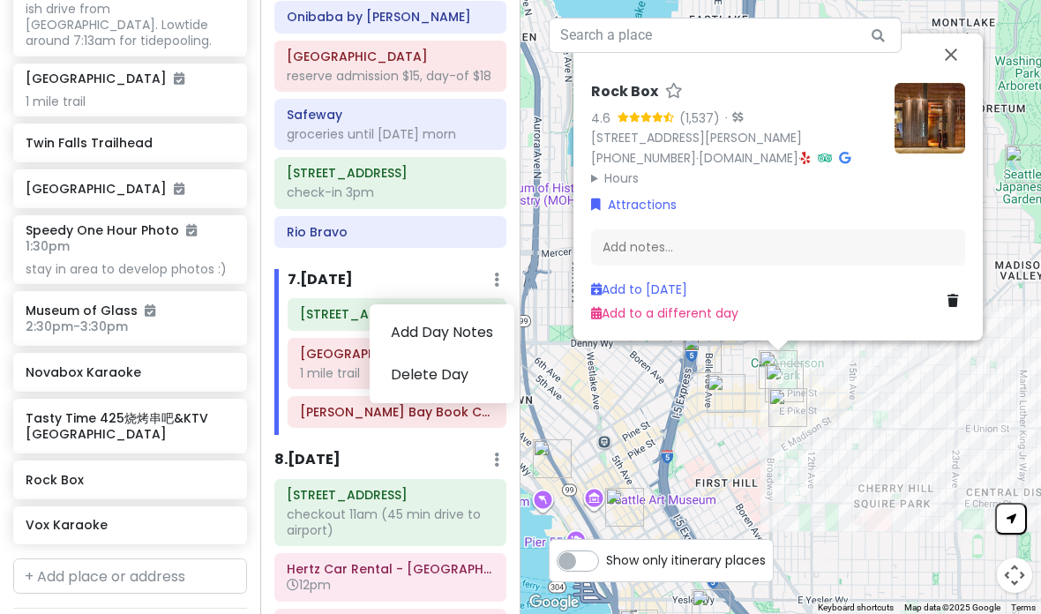
click at [439, 449] on div "8 . [DATE] Add Day Notes Delete Day" at bounding box center [390, 464] width 232 height 30
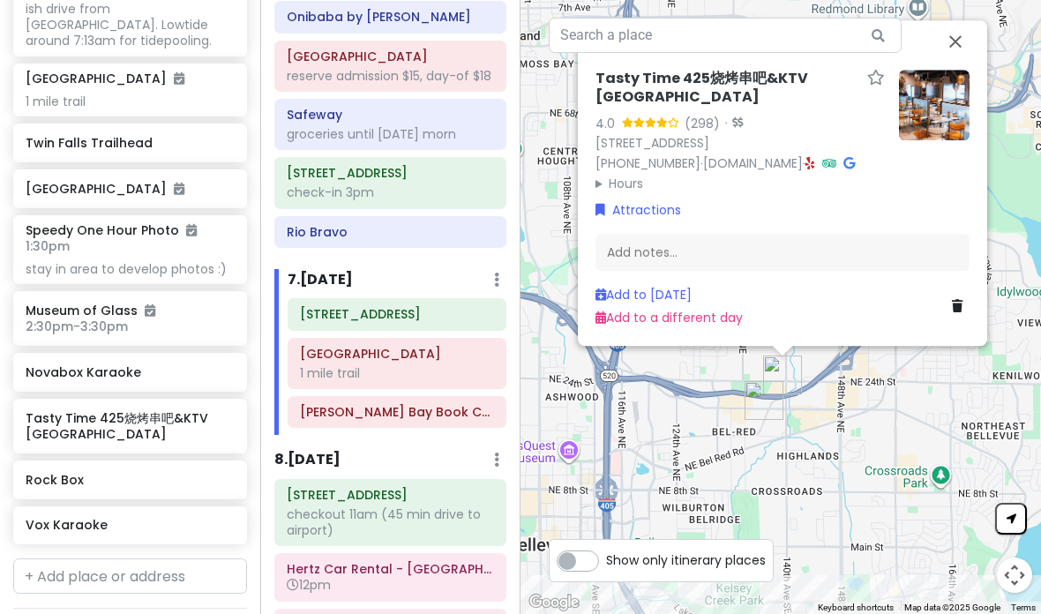
click at [679, 303] on link "Add to [DATE]" at bounding box center [643, 295] width 96 height 18
